Goal: Task Accomplishment & Management: Manage account settings

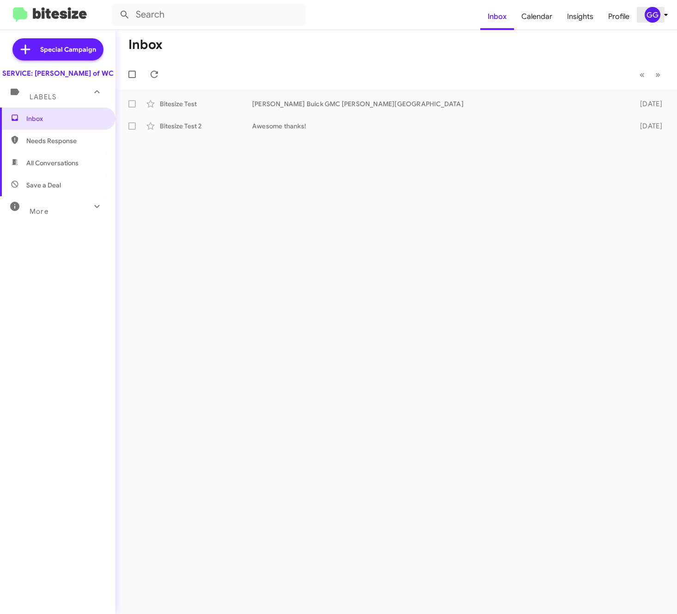
click at [655, 16] on div "GG" at bounding box center [652, 15] width 16 height 16
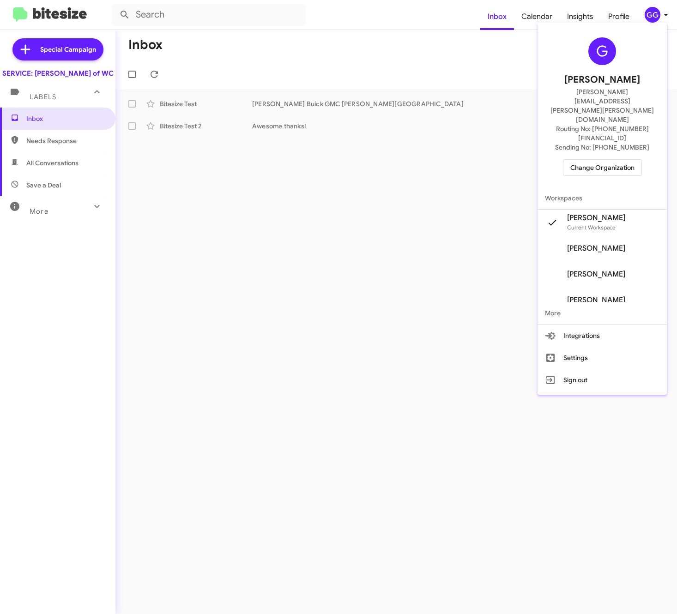
click at [619, 160] on span "Change Organization" at bounding box center [602, 168] width 64 height 16
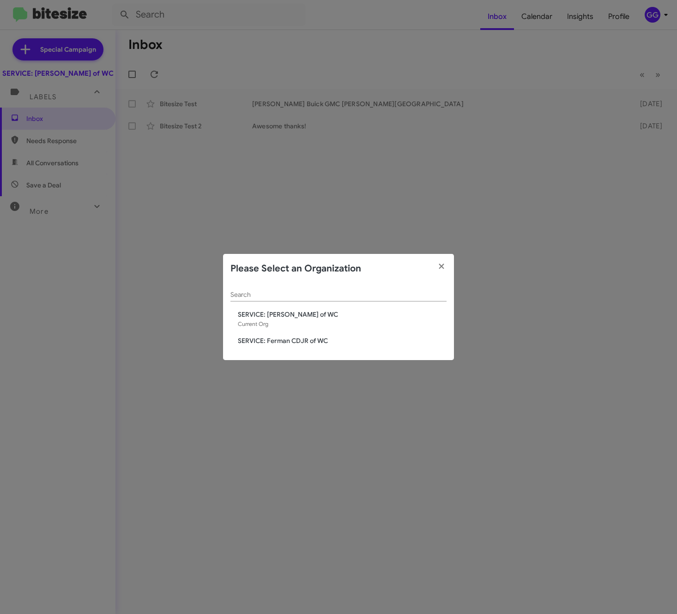
click at [258, 339] on span "SERVICE: Ferman CDJR of WC" at bounding box center [342, 340] width 209 height 9
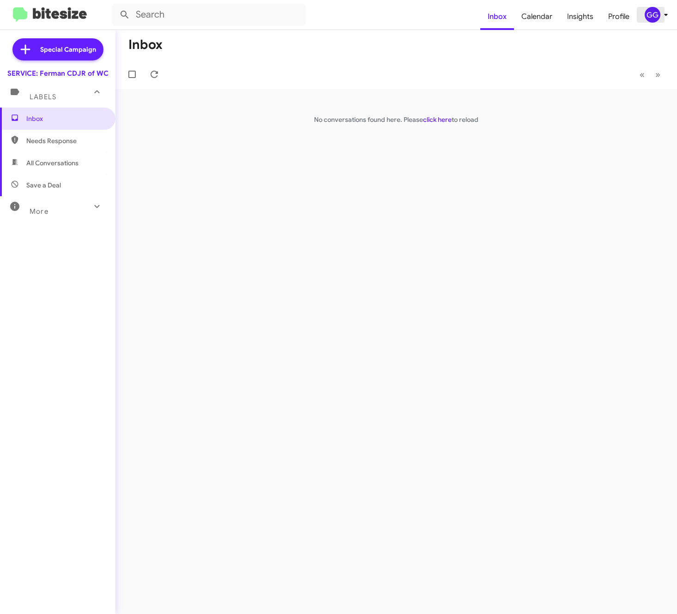
click at [647, 16] on div "GG" at bounding box center [652, 15] width 16 height 16
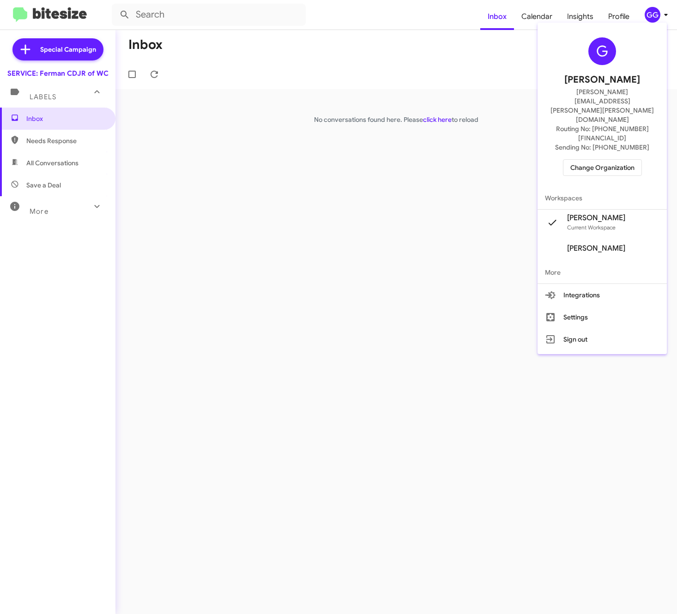
click at [608, 160] on span "Change Organization" at bounding box center [602, 168] width 64 height 16
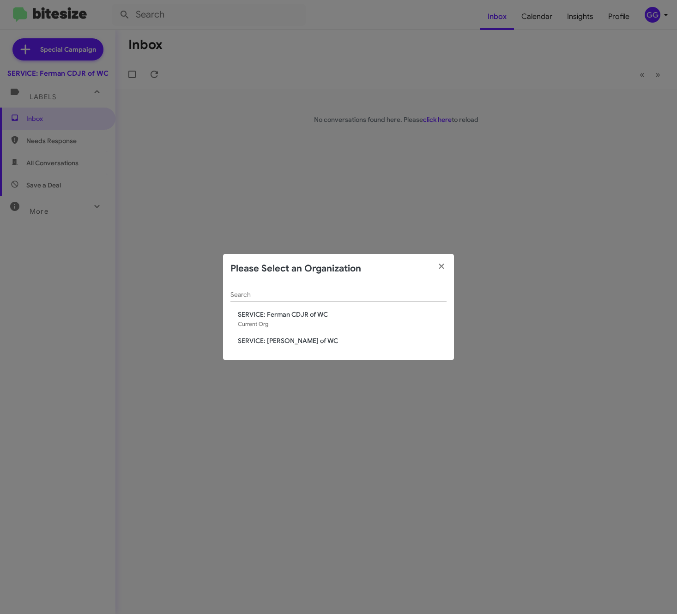
click at [295, 341] on span "SERVICE: [PERSON_NAME] of WC" at bounding box center [342, 340] width 209 height 9
